Goal: Information Seeking & Learning: Learn about a topic

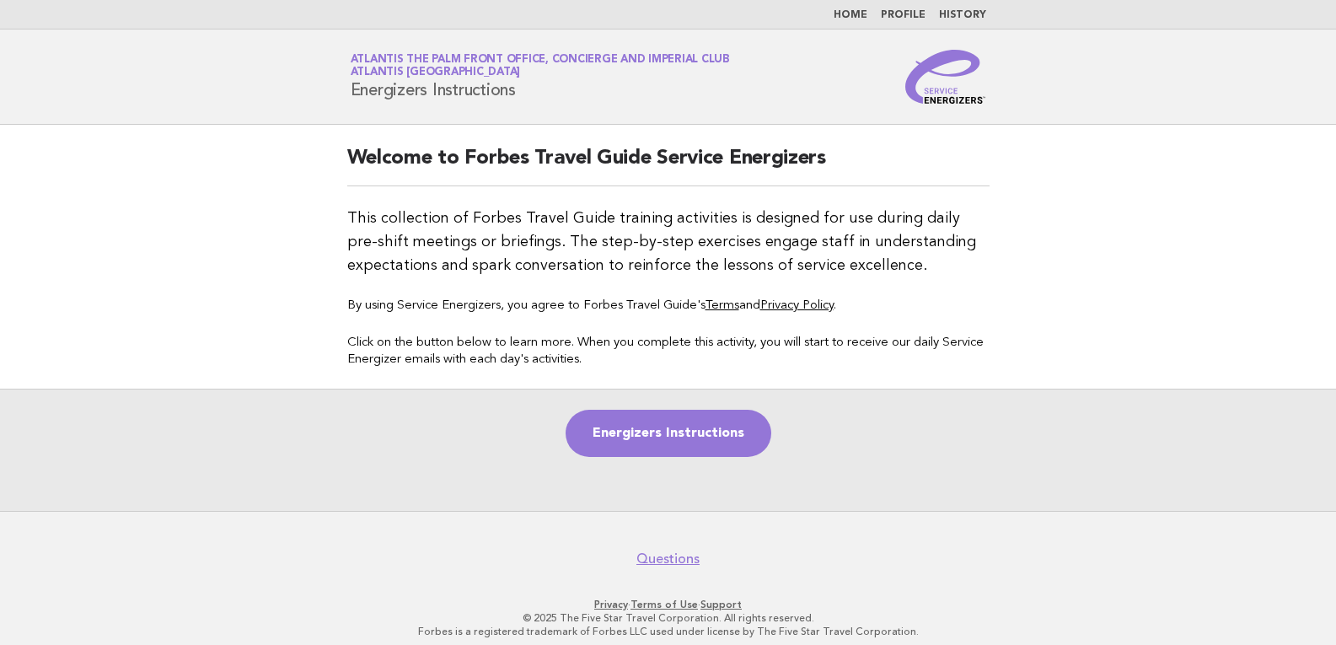
click at [867, 8] on li "Home" at bounding box center [851, 14] width 34 height 13
click at [852, 26] on nav "Home Profile History" at bounding box center [668, 15] width 1336 height 30
click at [855, 18] on link "Home" at bounding box center [851, 15] width 34 height 10
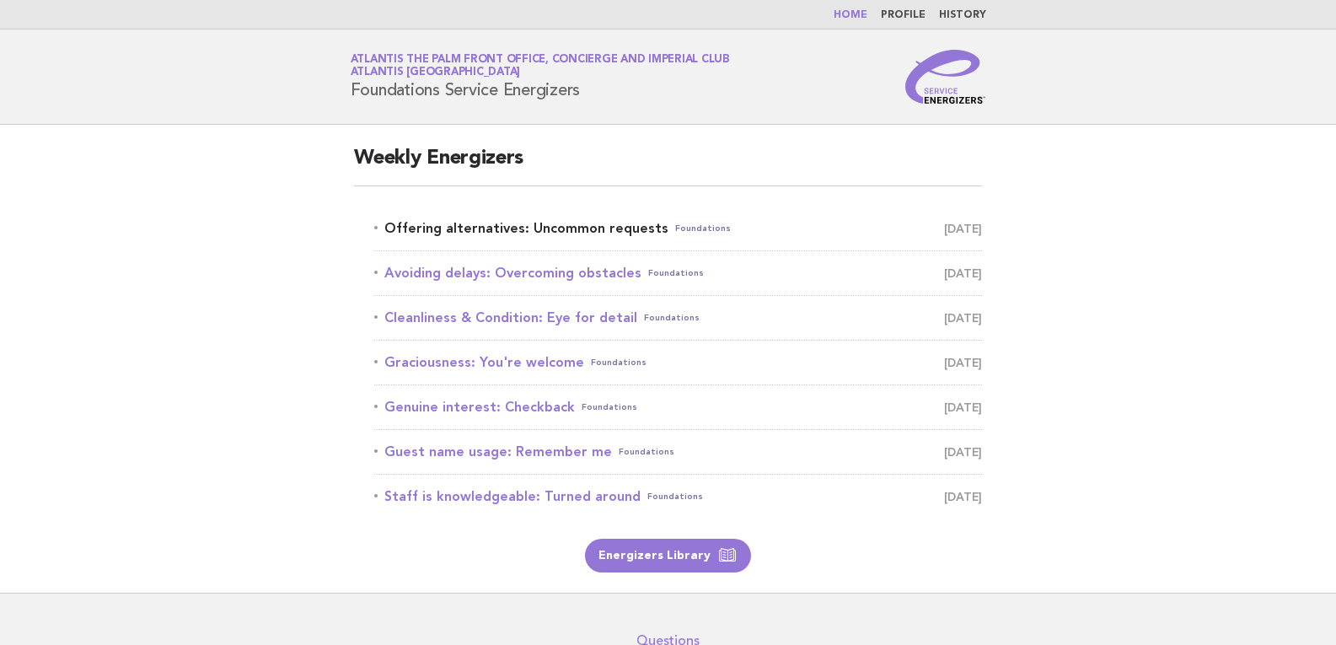
click at [543, 226] on link "Offering alternatives: Uncommon requests Foundations [DATE]" at bounding box center [678, 229] width 608 height 24
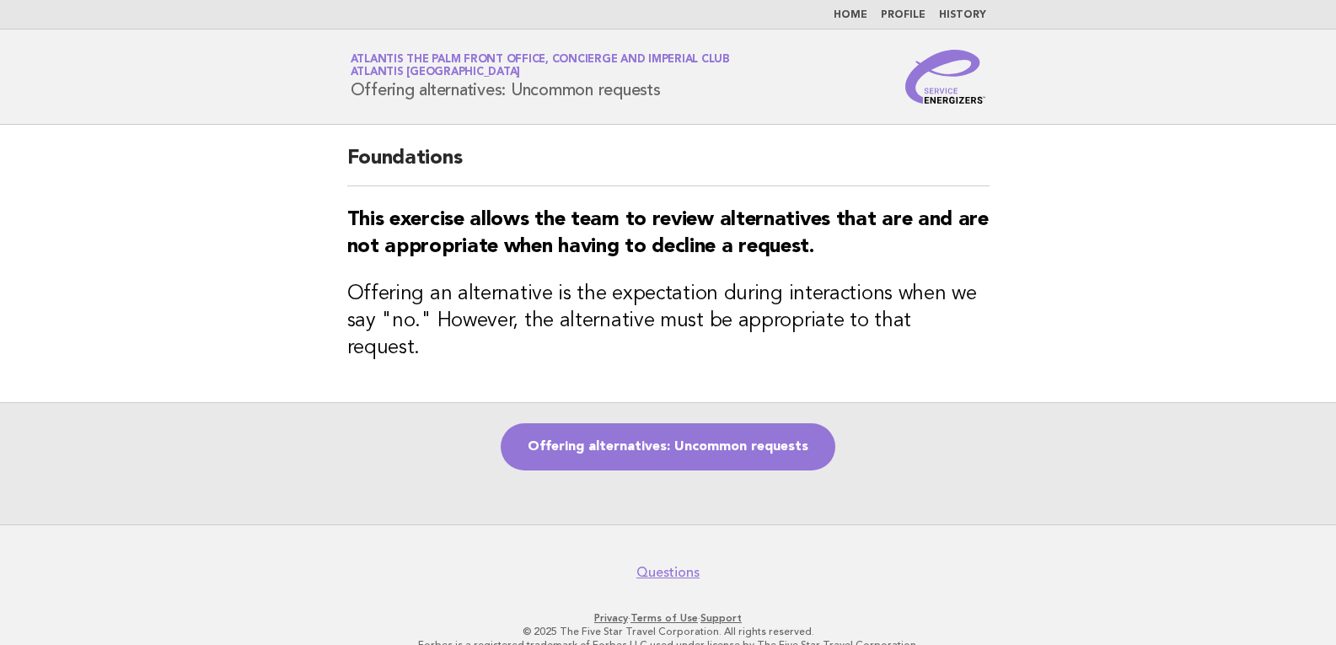
drag, startPoint x: 347, startPoint y: 90, endPoint x: 668, endPoint y: 89, distance: 320.3
click at [668, 89] on div "Service Energizers Atlantis The Palm Front Office, Concierge and Imperial Club …" at bounding box center [668, 77] width 683 height 54
copy h1 "Offering alternatives: Uncommon requests"
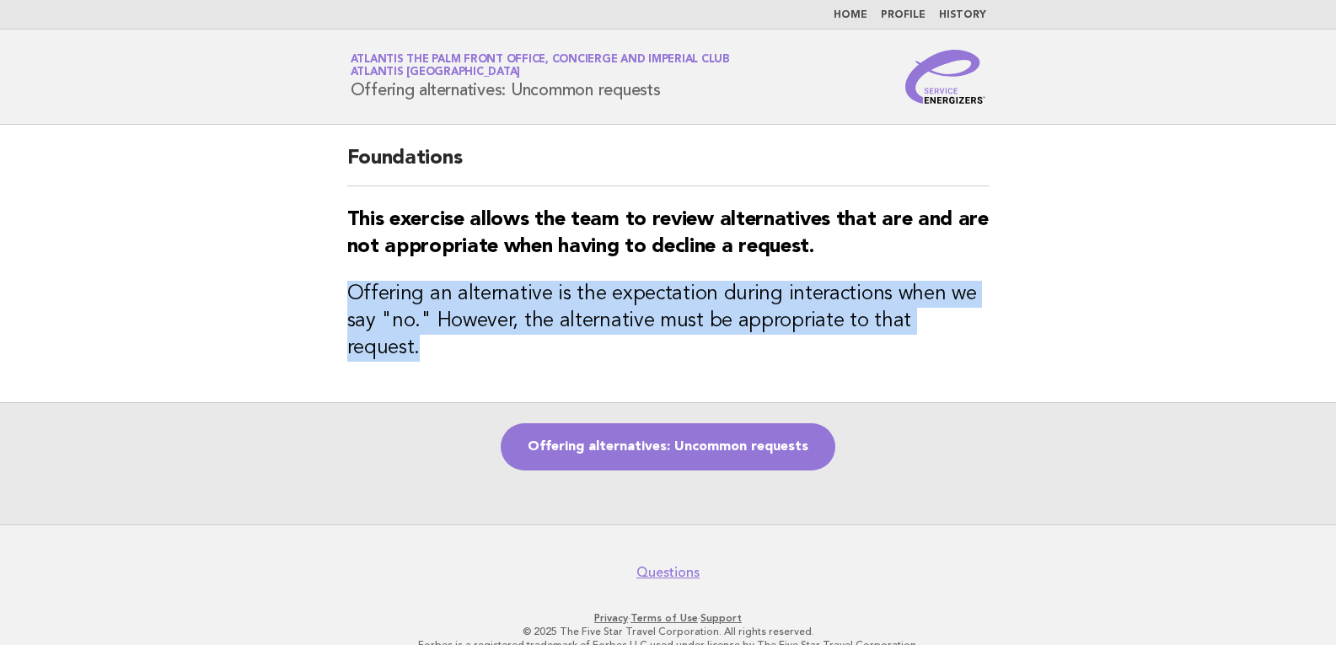
drag, startPoint x: 348, startPoint y: 294, endPoint x: 979, endPoint y: 328, distance: 632.2
click at [979, 328] on h3 "Offering an alternative is the expectation during interactions when we say "no.…" at bounding box center [668, 321] width 642 height 81
copy h3 "Offering an alternative is the expectation during interactions when we say "no.…"
click at [742, 424] on link "Offering alternatives: Uncommon requests" at bounding box center [668, 446] width 335 height 47
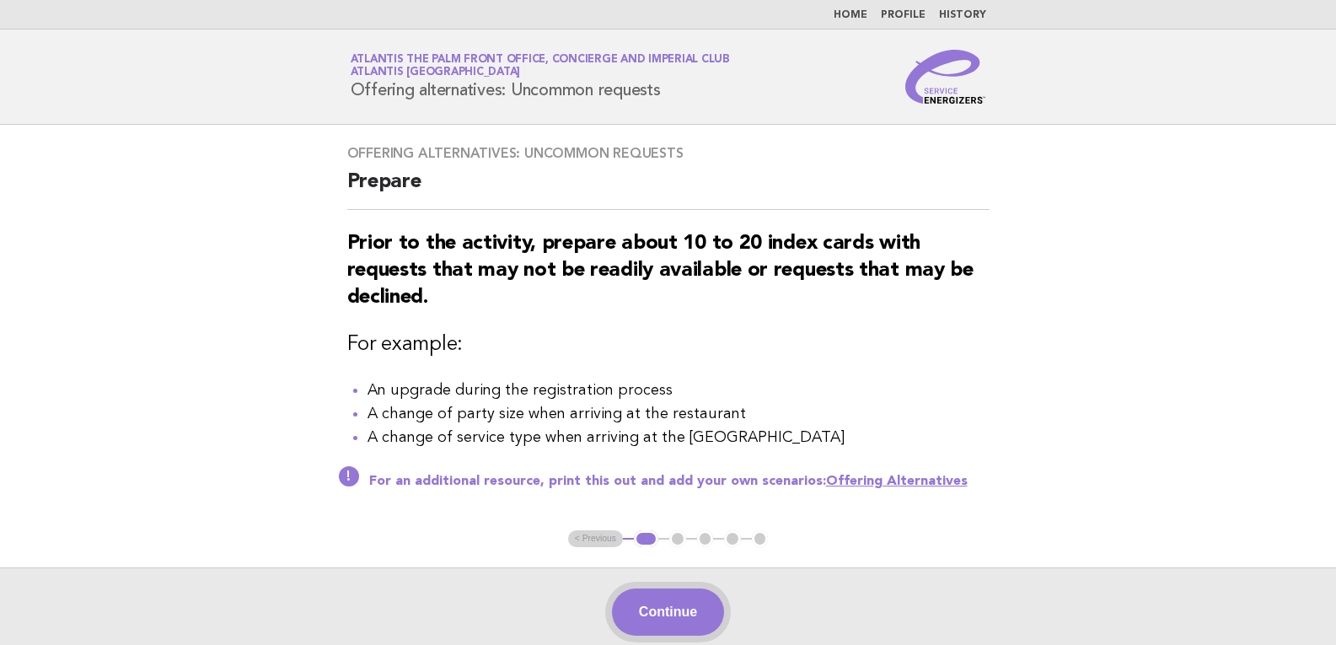
click at [689, 620] on button "Continue" at bounding box center [668, 611] width 112 height 47
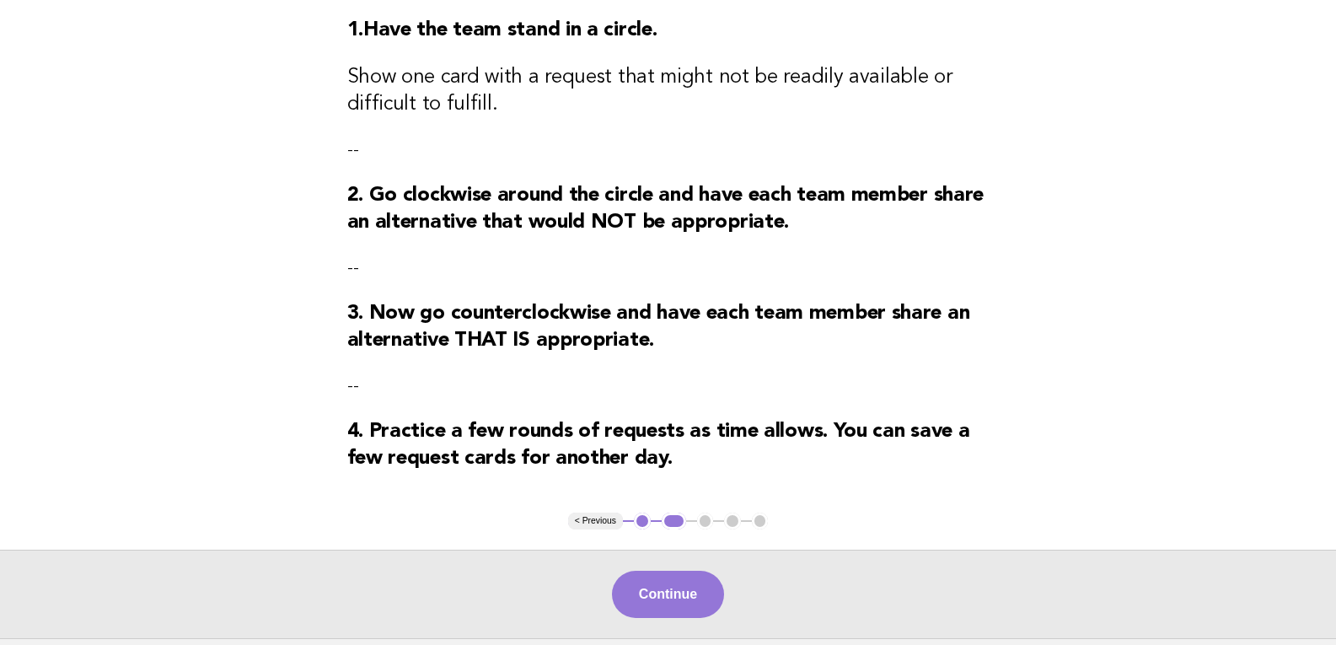
scroll to position [253, 0]
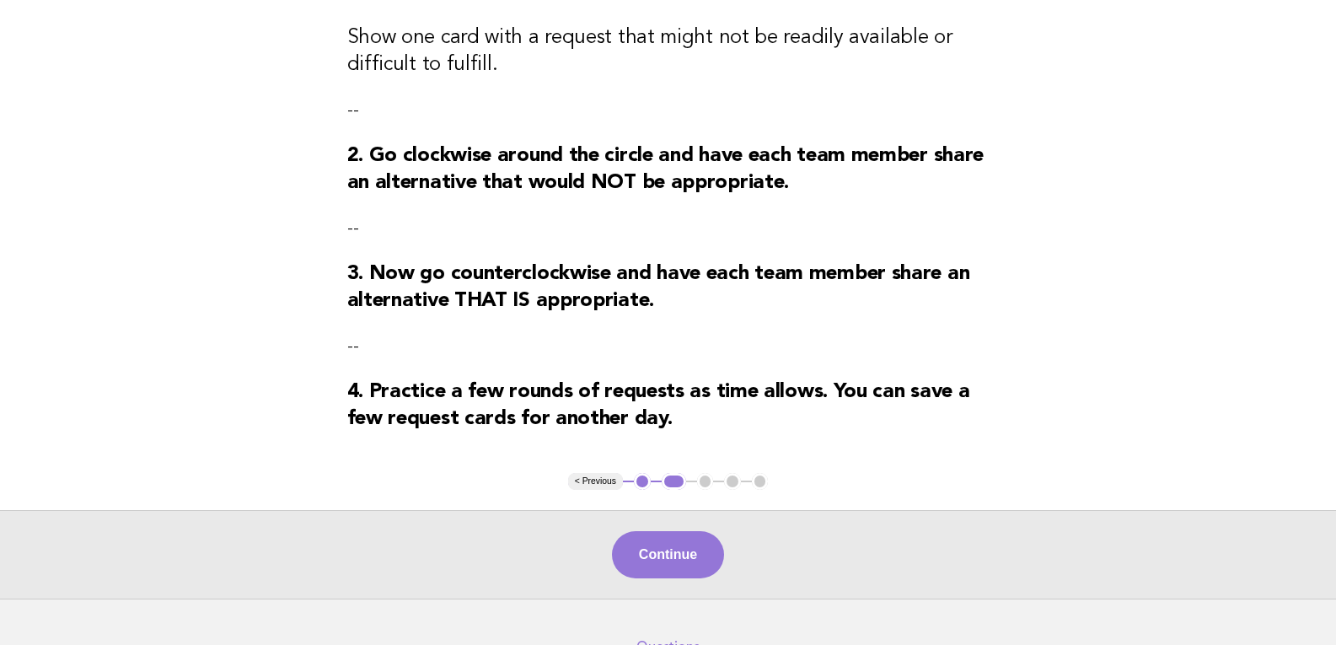
click at [664, 585] on div "Continue" at bounding box center [668, 554] width 1336 height 89
click at [674, 573] on button "Continue" at bounding box center [668, 554] width 112 height 47
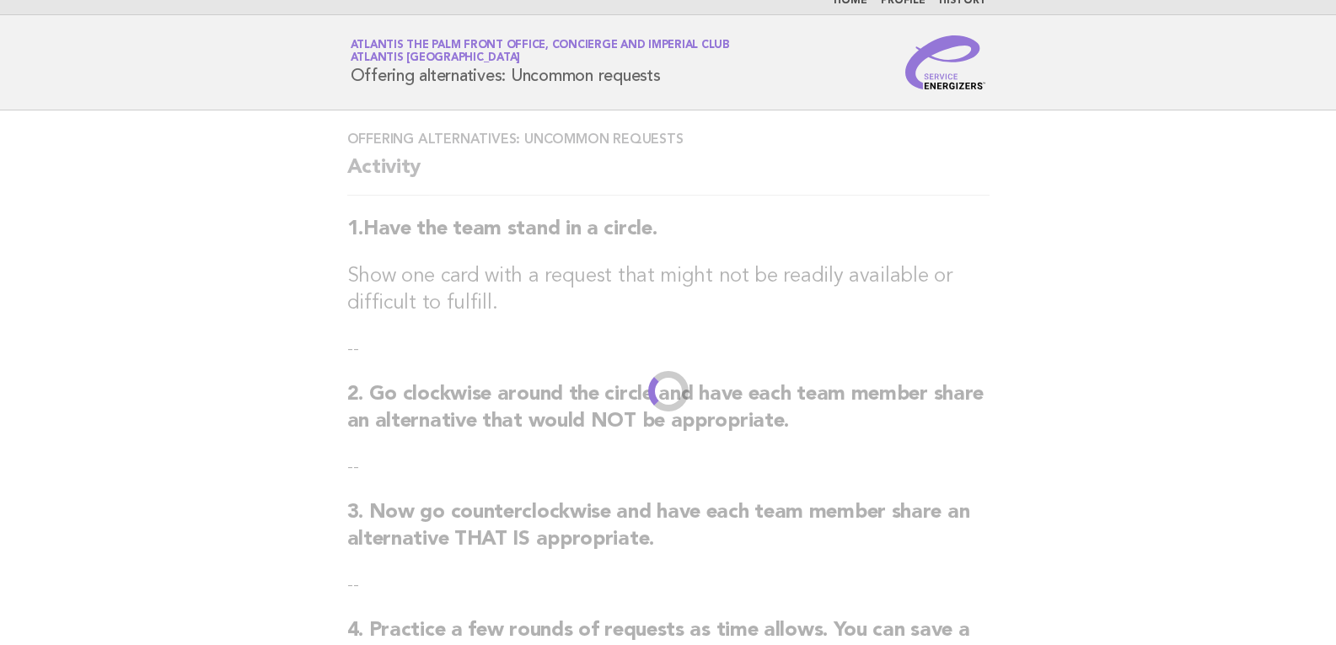
scroll to position [0, 0]
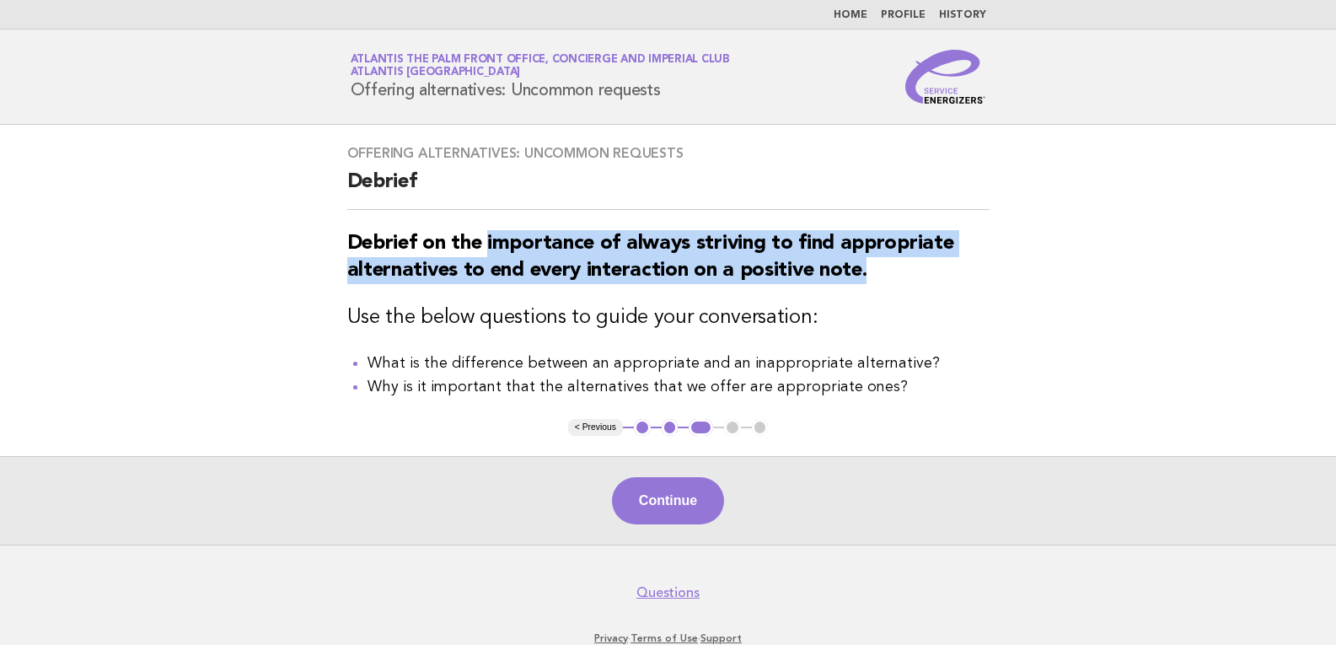
drag, startPoint x: 489, startPoint y: 239, endPoint x: 865, endPoint y: 267, distance: 377.0
click at [865, 267] on strong "Debrief on the importance of always striving to find appropriate alternatives t…" at bounding box center [650, 256] width 607 height 47
copy strong "importance of always striving to find appropriate alternatives to end every int…"
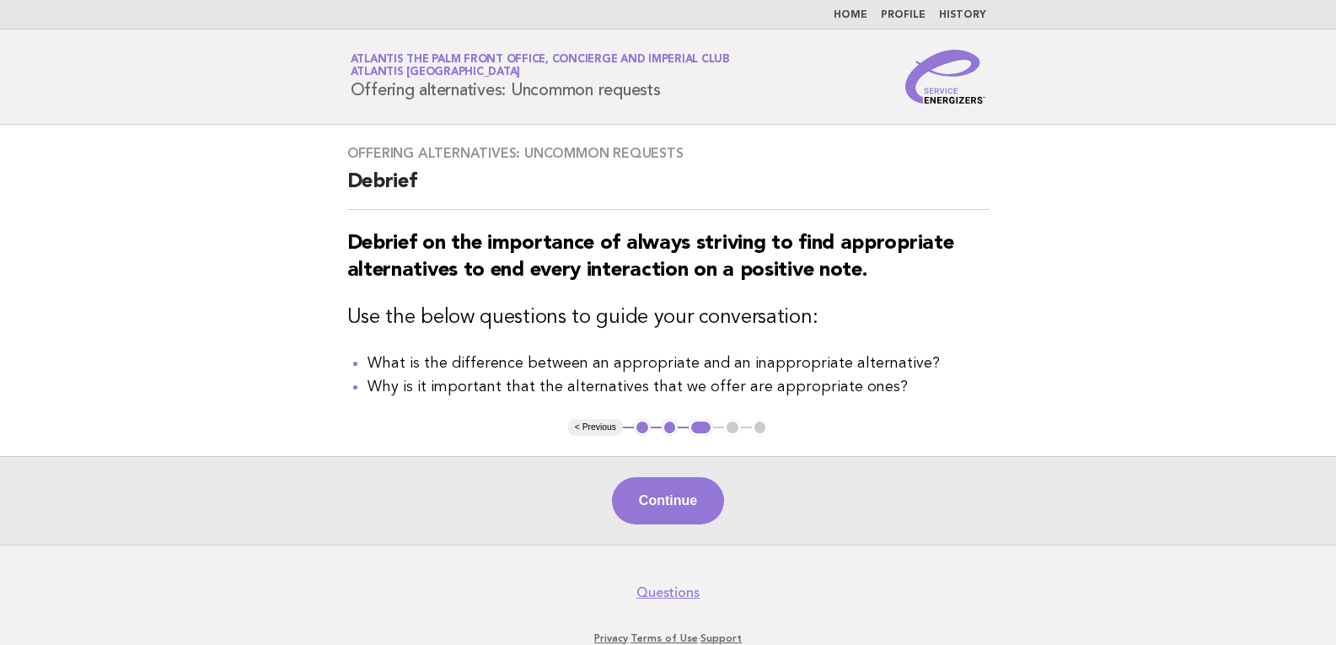
click at [653, 534] on div "Continue" at bounding box center [668, 500] width 1336 height 89
click at [659, 521] on button "Continue" at bounding box center [668, 500] width 112 height 47
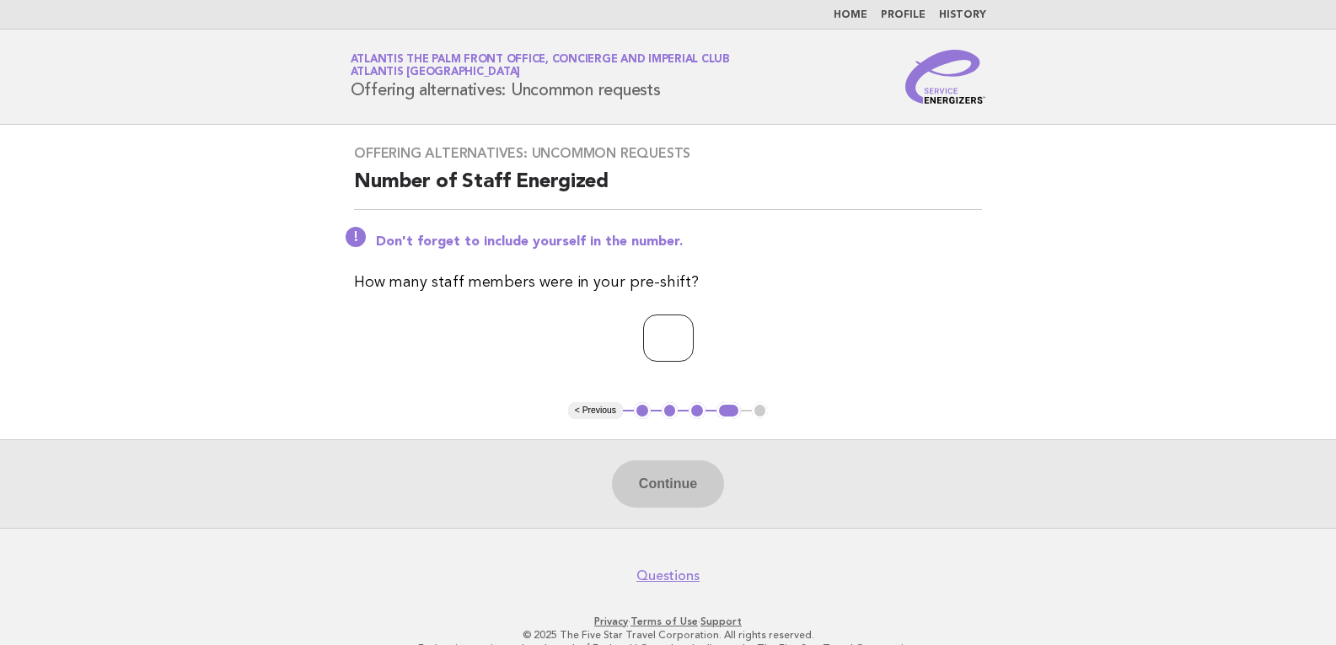
click at [667, 356] on input "number" at bounding box center [668, 337] width 51 height 47
type input "*"
click at [696, 505] on button "Continue" at bounding box center [668, 483] width 112 height 47
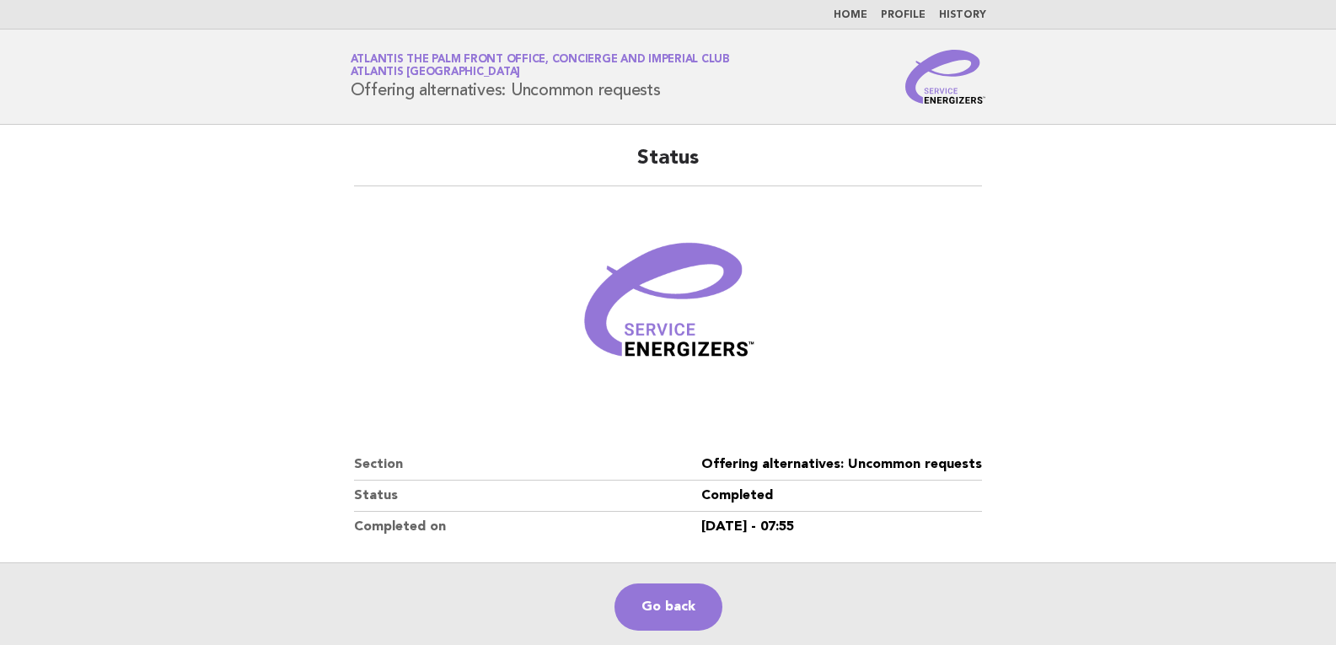
click at [1258, 300] on main "Status Section Offering alternatives: Uncommon requests Status Completed Comple…" at bounding box center [668, 388] width 1336 height 526
